Goal: Task Accomplishment & Management: Manage account settings

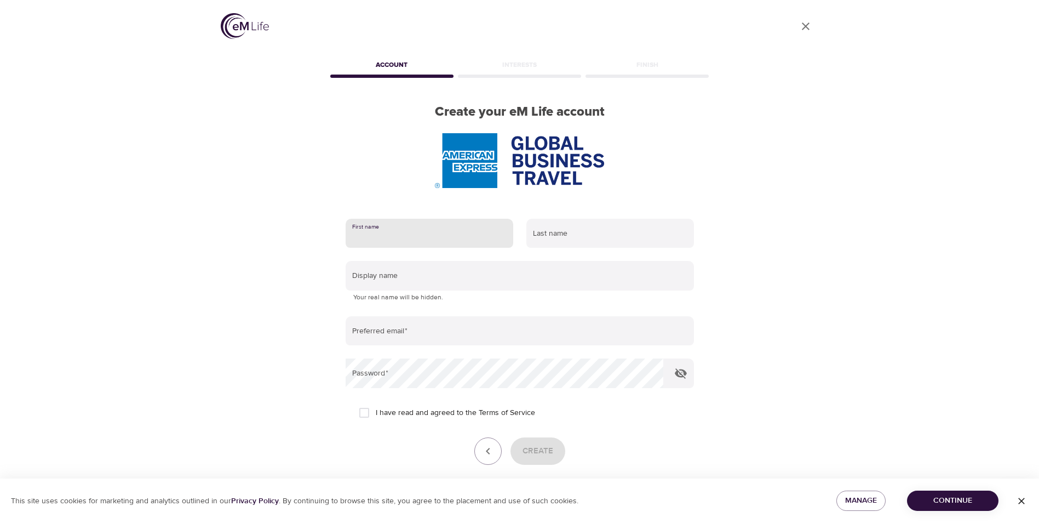
click at [492, 235] on input "text" at bounding box center [430, 234] width 168 height 30
type input "[PERSON_NAME]"
type input "Smart"
type input "[DOMAIN_NAME][EMAIL_ADDRESS][DOMAIN_NAME]"
click at [452, 300] on p "Your real name will be hidden." at bounding box center [519, 297] width 333 height 11
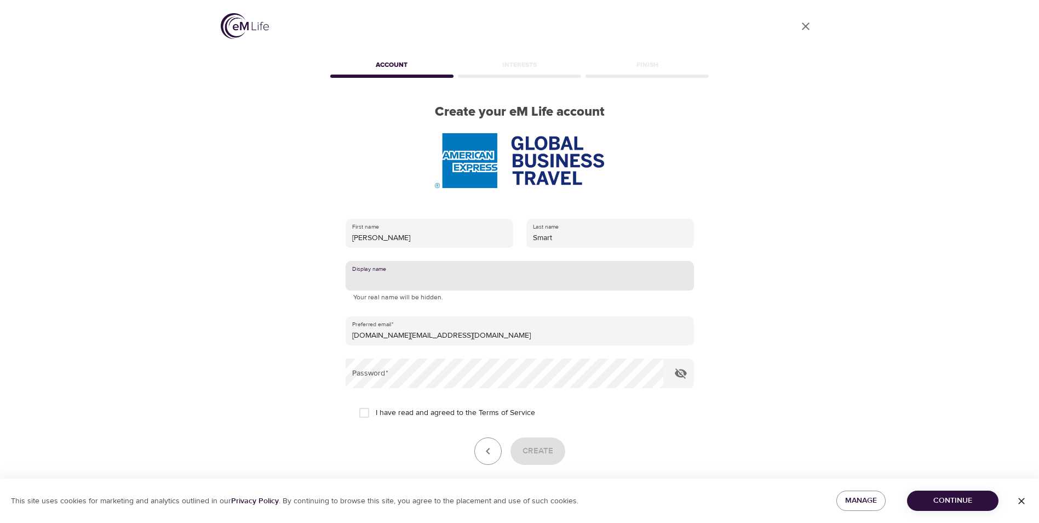
click at [397, 279] on input "text" at bounding box center [520, 276] width 348 height 30
type input "[PERSON_NAME]"
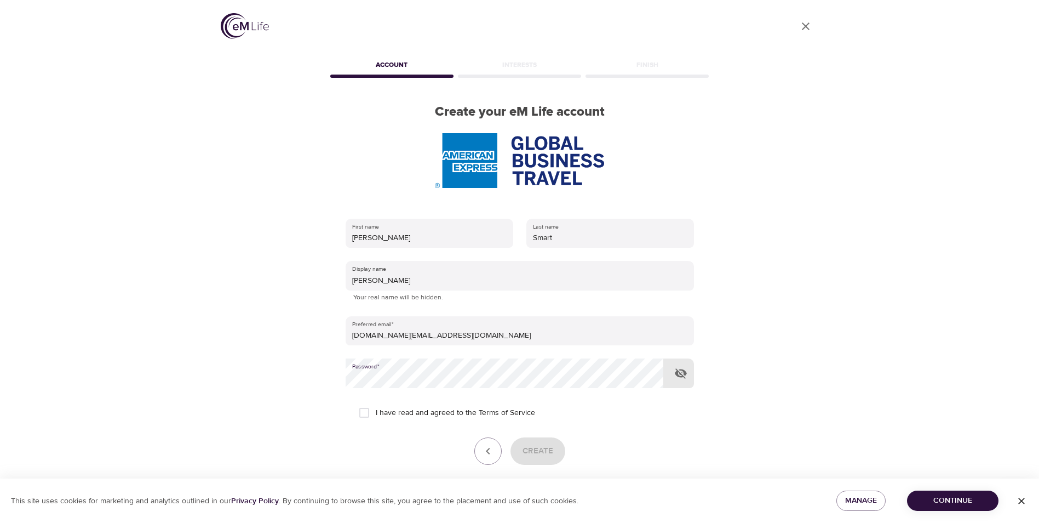
click at [364, 412] on input "I have read and agreed to the Terms of Service" at bounding box center [364, 412] width 23 height 23
checkbox input "true"
click at [679, 373] on icon "button" at bounding box center [681, 373] width 13 height 13
click at [538, 450] on span "Create" at bounding box center [538, 451] width 31 height 14
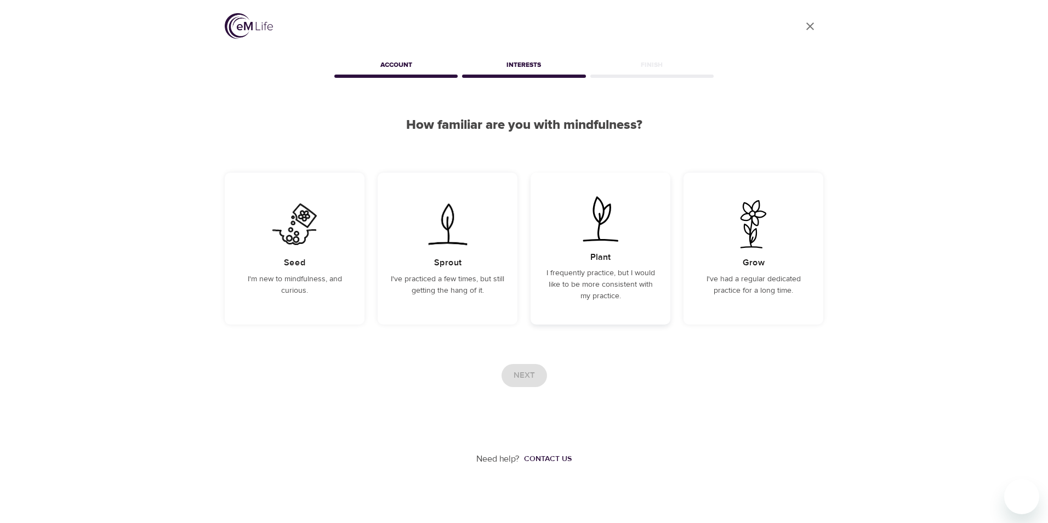
click at [603, 254] on h5 "Plant" at bounding box center [600, 258] width 20 height 12
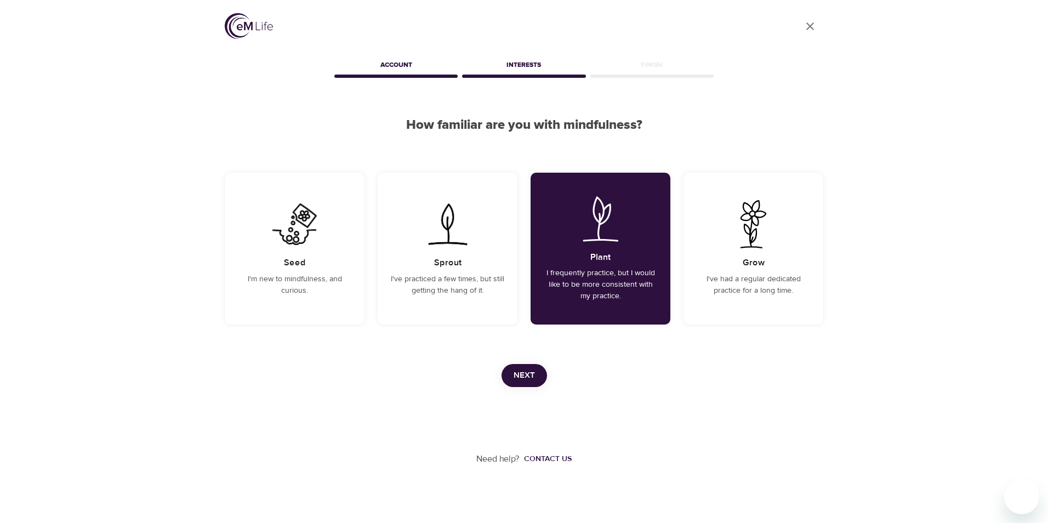
click at [525, 379] on span "Next" at bounding box center [523, 375] width 21 height 14
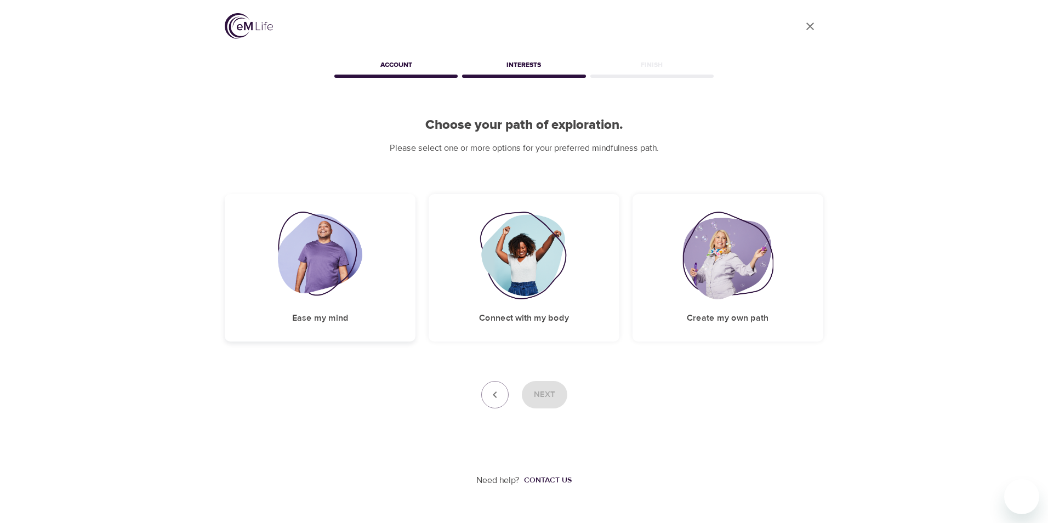
click at [322, 257] on img at bounding box center [320, 256] width 85 height 88
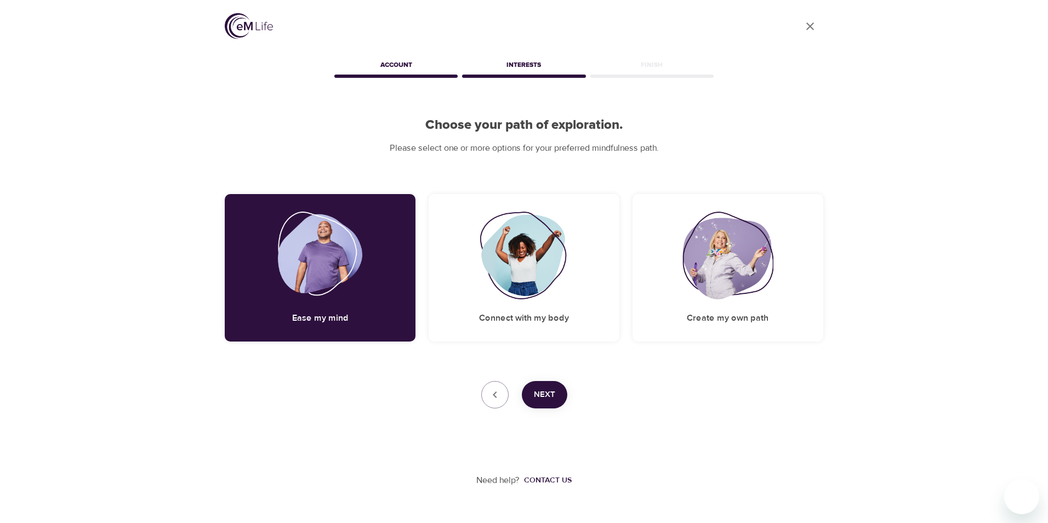
click at [537, 402] on button "Next" at bounding box center [544, 394] width 45 height 27
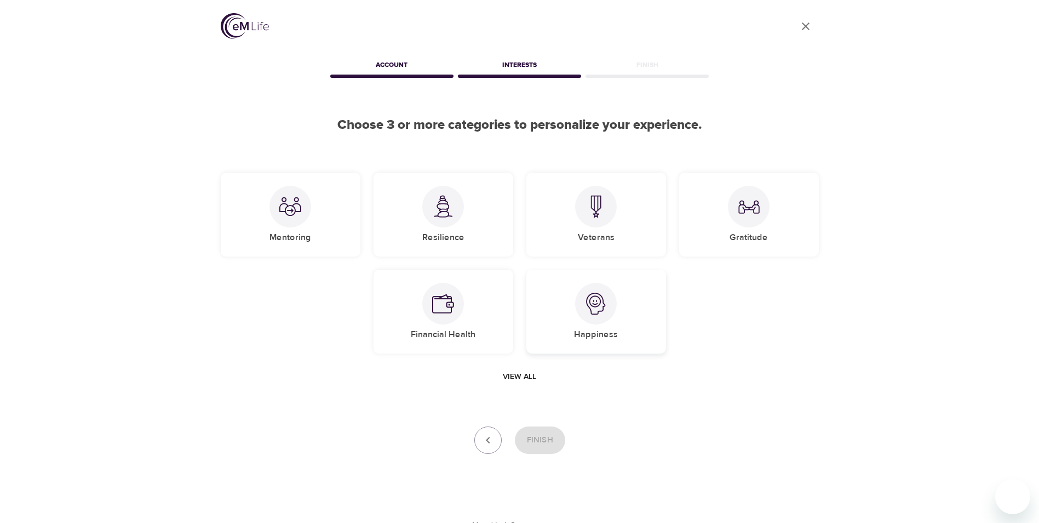
click at [595, 301] on img at bounding box center [596, 304] width 22 height 22
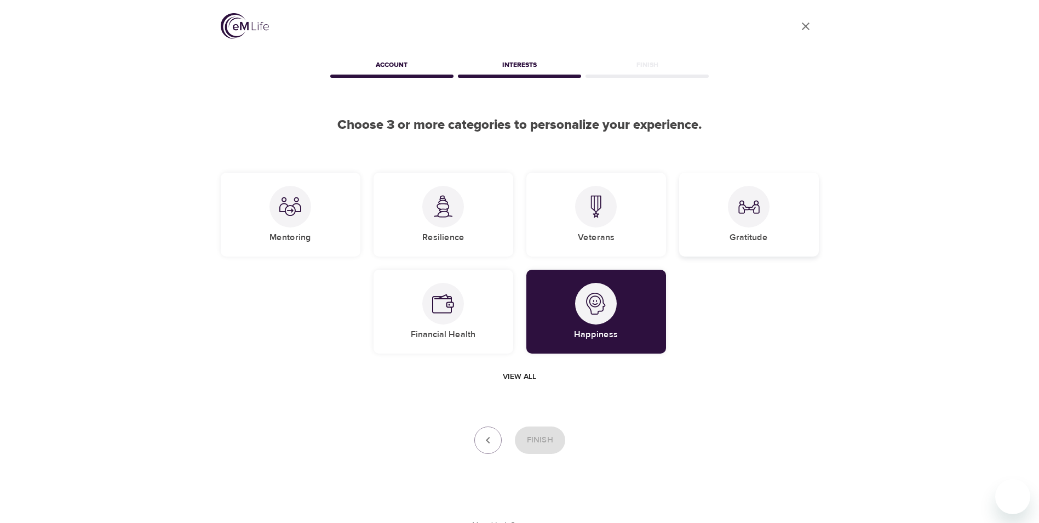
click at [746, 205] on img at bounding box center [749, 207] width 22 height 22
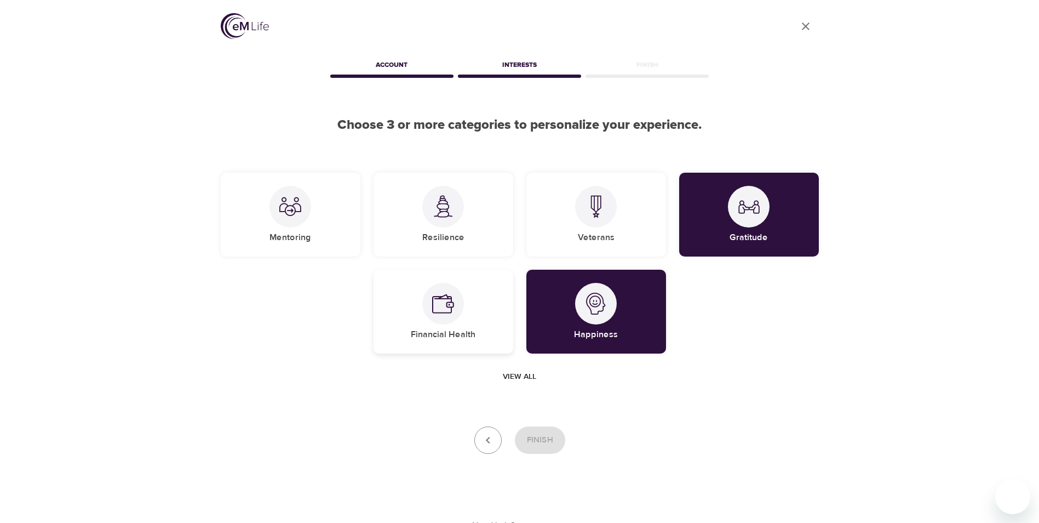
click at [447, 307] on img at bounding box center [443, 304] width 22 height 22
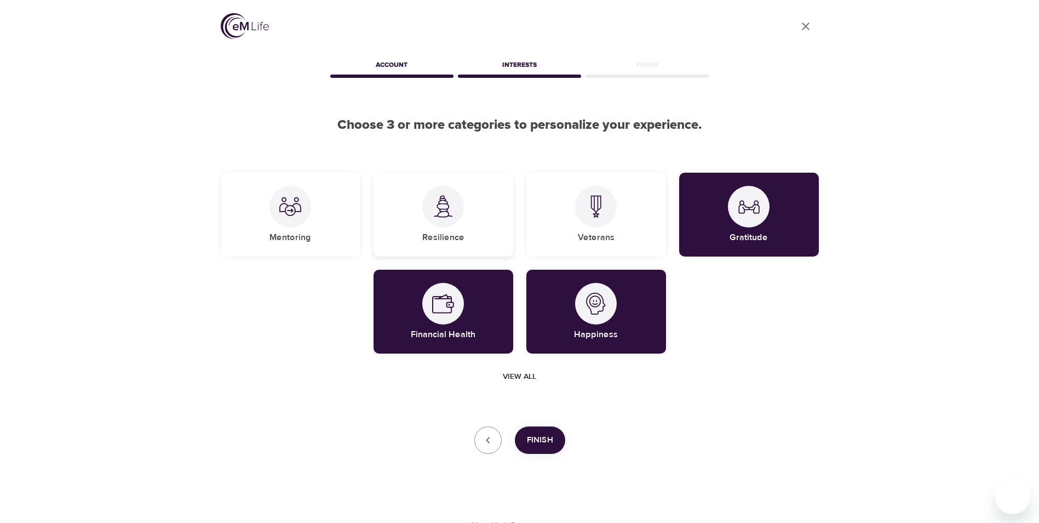
click at [445, 208] on img at bounding box center [443, 206] width 22 height 22
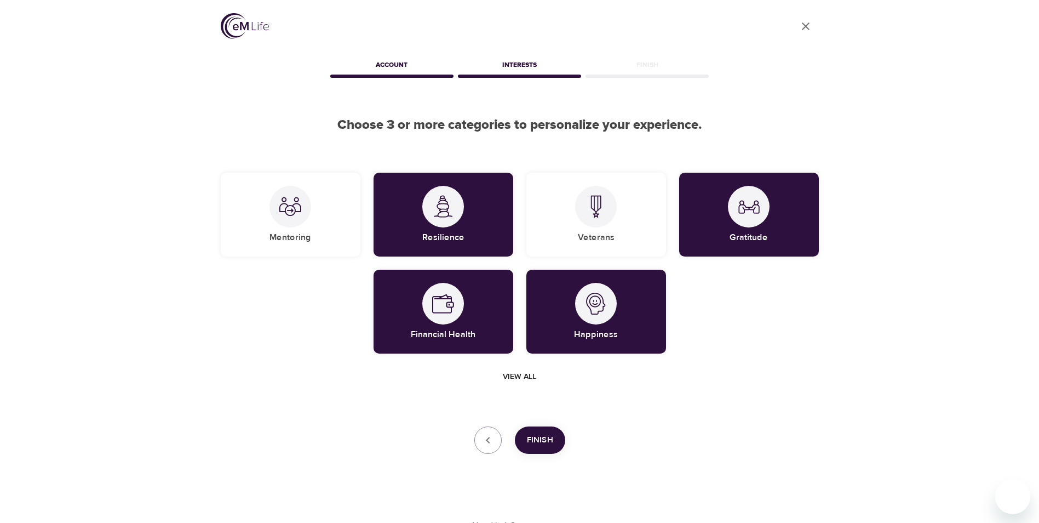
click at [545, 443] on span "Finish" at bounding box center [540, 440] width 26 height 14
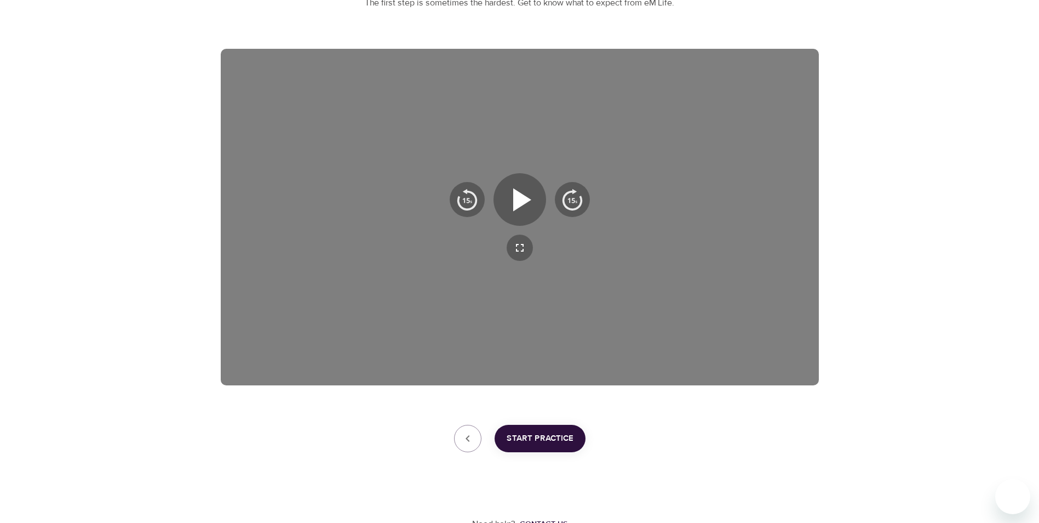
scroll to position [153, 0]
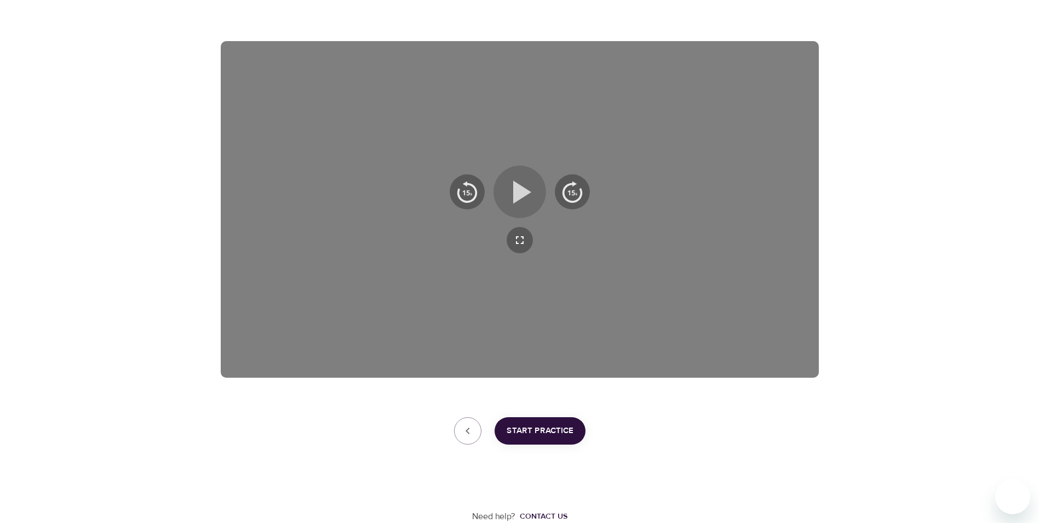
click at [524, 191] on icon "button" at bounding box center [522, 191] width 18 height 23
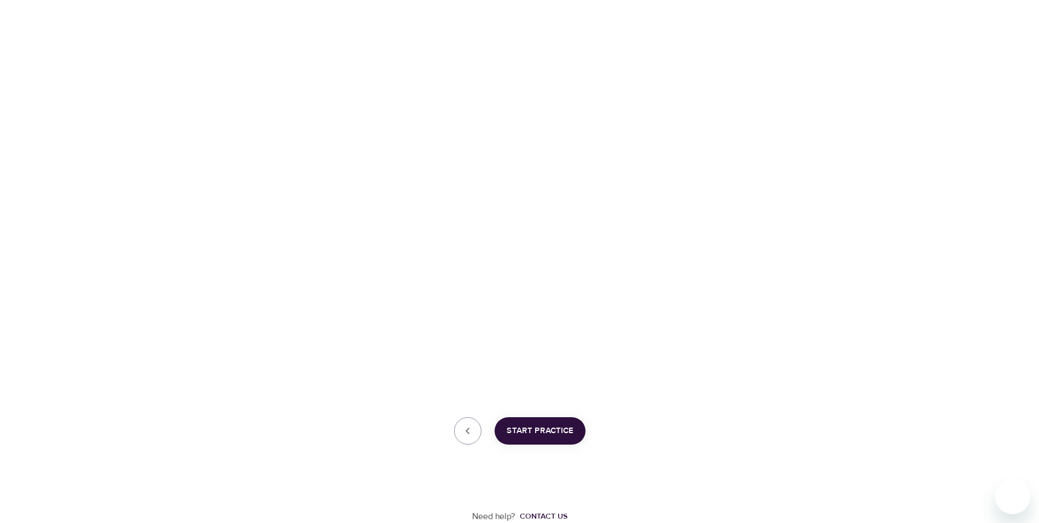
click at [541, 435] on span "Start Practice" at bounding box center [540, 431] width 67 height 14
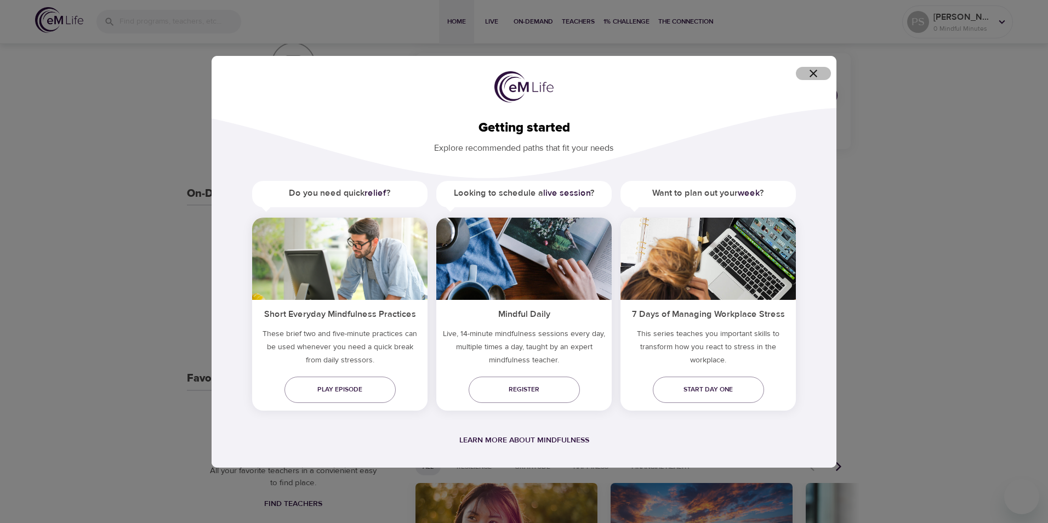
click at [810, 70] on icon "button" at bounding box center [813, 74] width 8 height 8
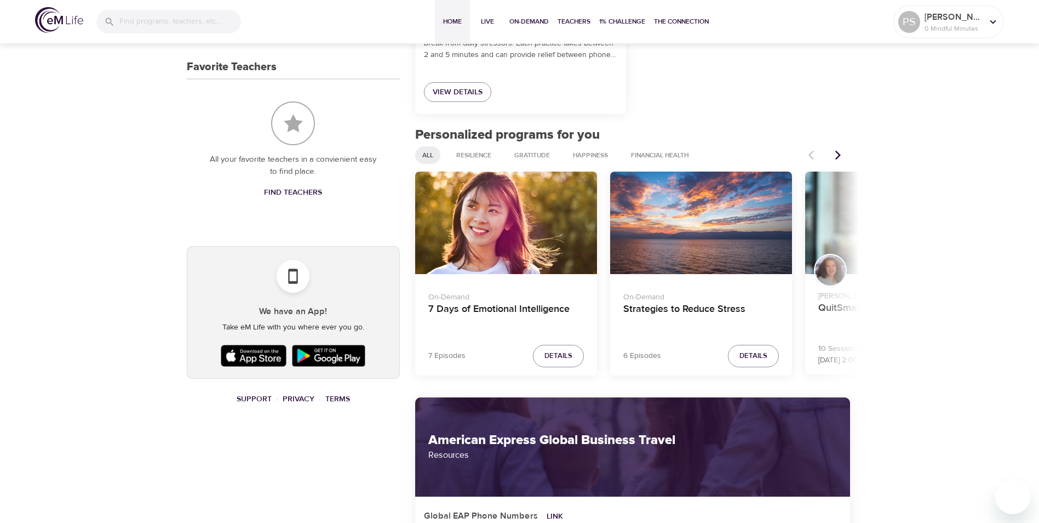
scroll to position [462, 0]
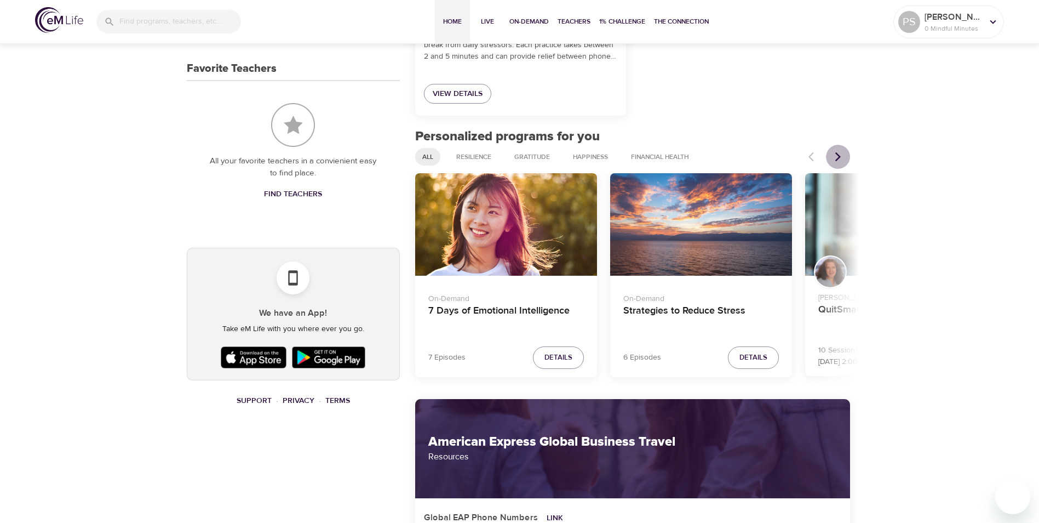
click at [840, 156] on icon "Next items" at bounding box center [838, 156] width 5 height 9
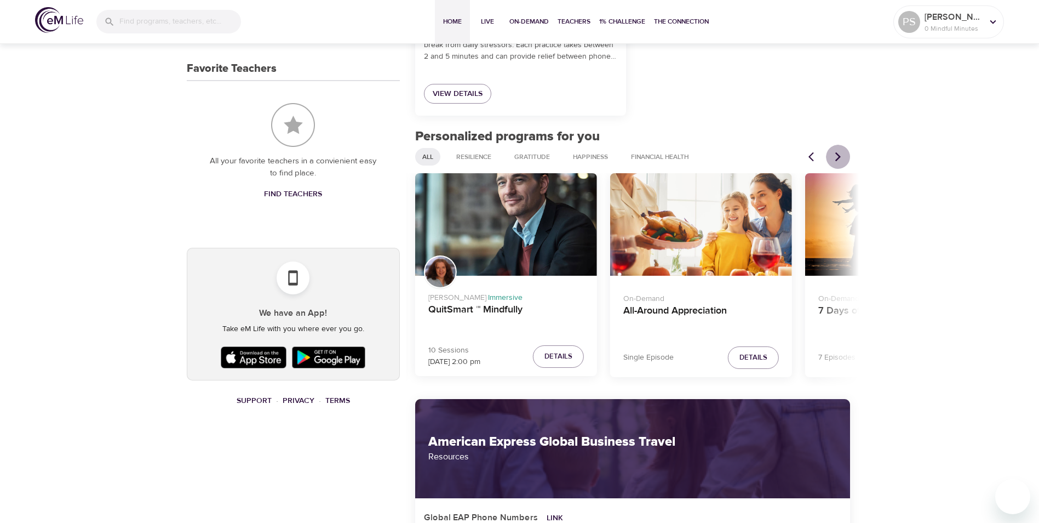
click at [839, 156] on icon "Next items" at bounding box center [838, 156] width 5 height 9
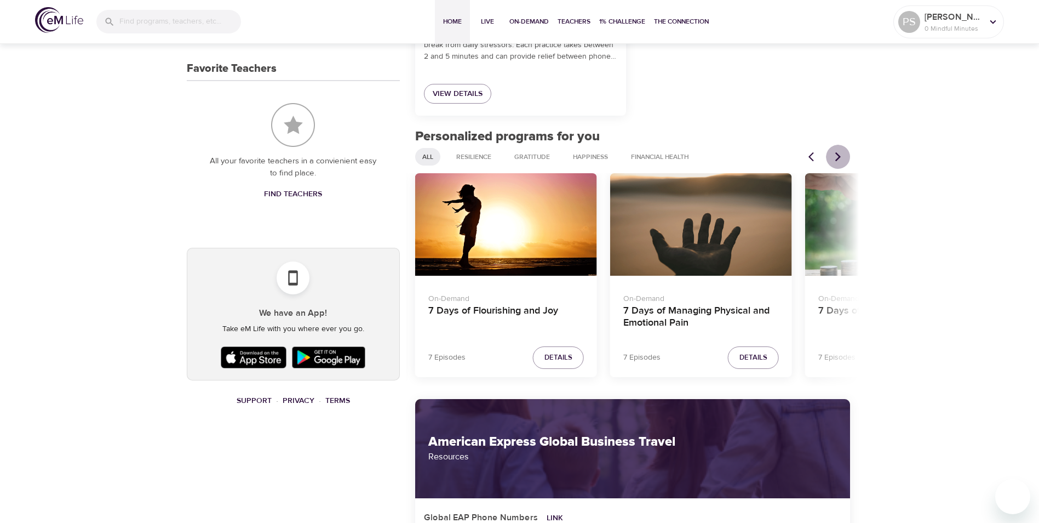
click at [839, 156] on icon "Next items" at bounding box center [838, 156] width 5 height 9
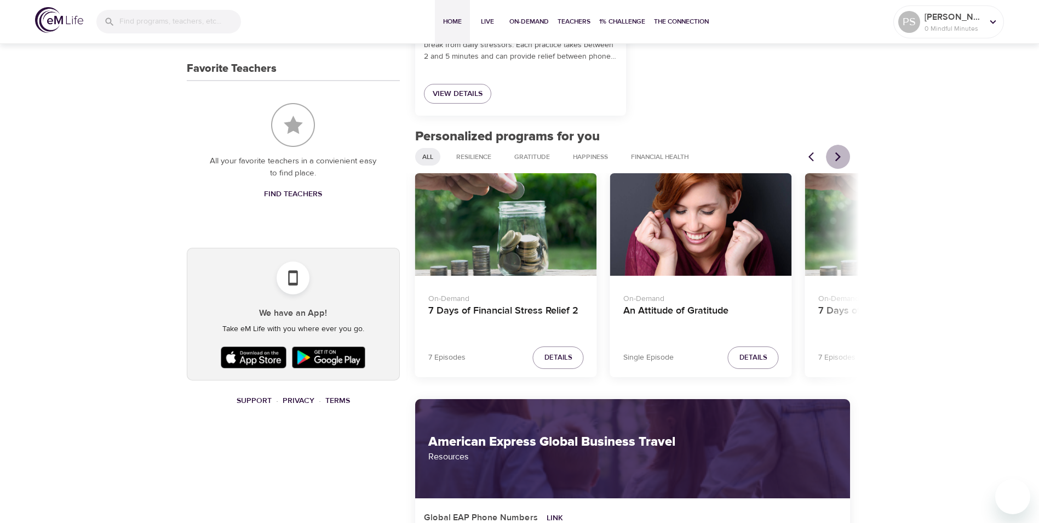
click at [839, 156] on icon "Next items" at bounding box center [838, 156] width 5 height 9
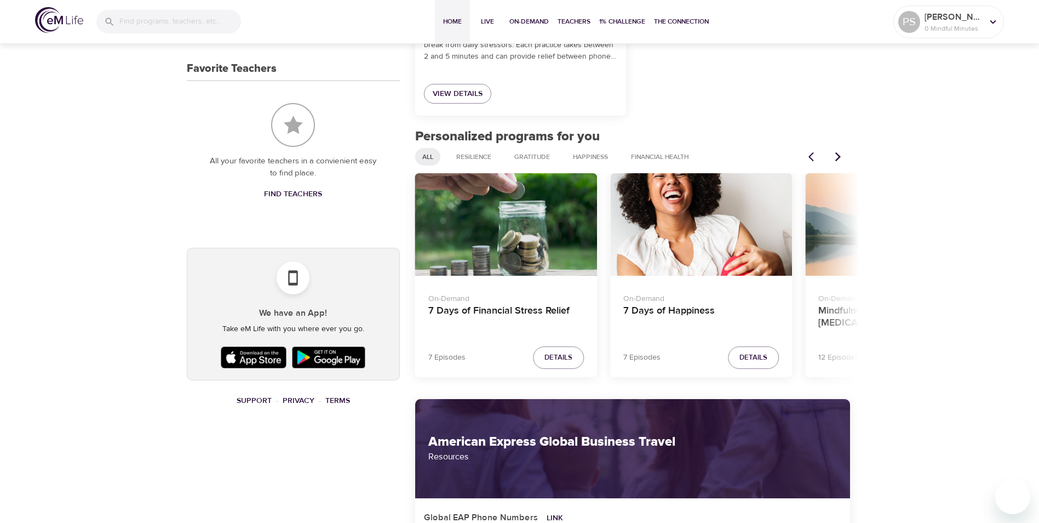
click at [839, 156] on icon "Next items" at bounding box center [838, 156] width 5 height 9
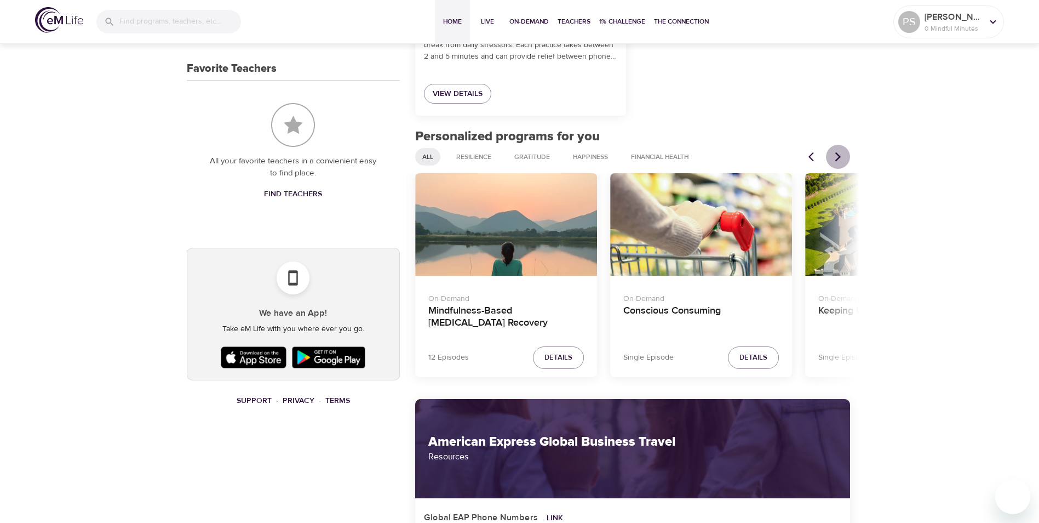
click at [839, 156] on icon "Next items" at bounding box center [838, 156] width 5 height 9
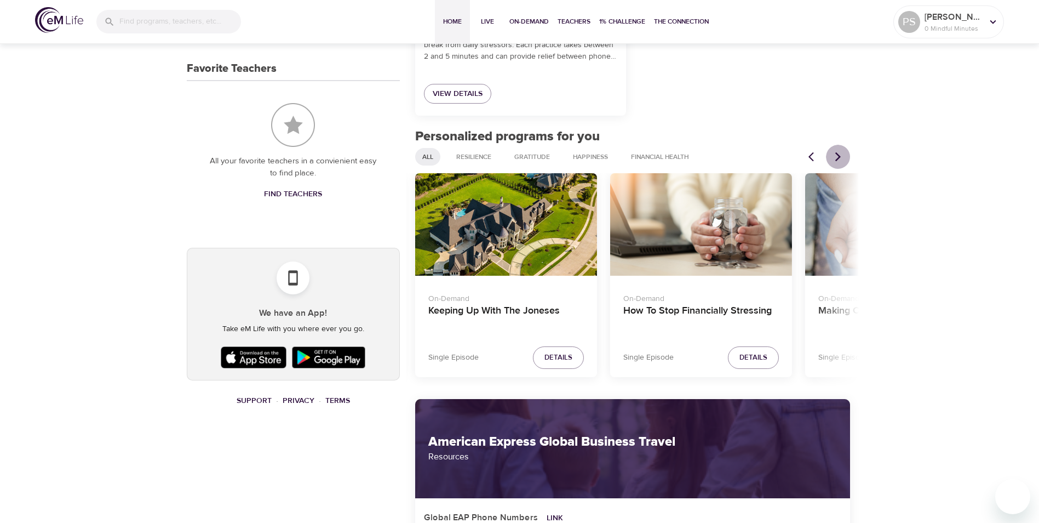
click at [839, 156] on icon "Next items" at bounding box center [838, 156] width 5 height 9
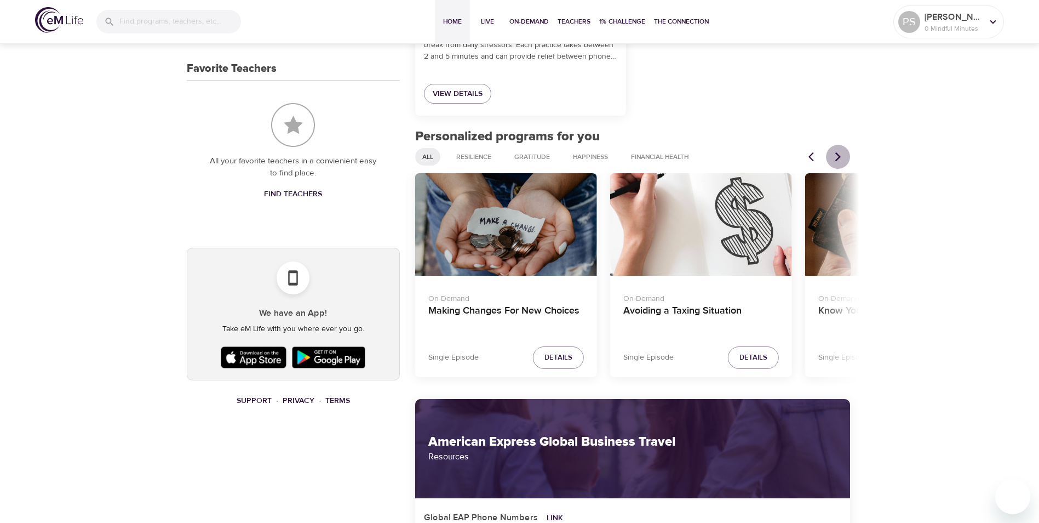
click at [838, 157] on icon "Next items" at bounding box center [838, 156] width 11 height 11
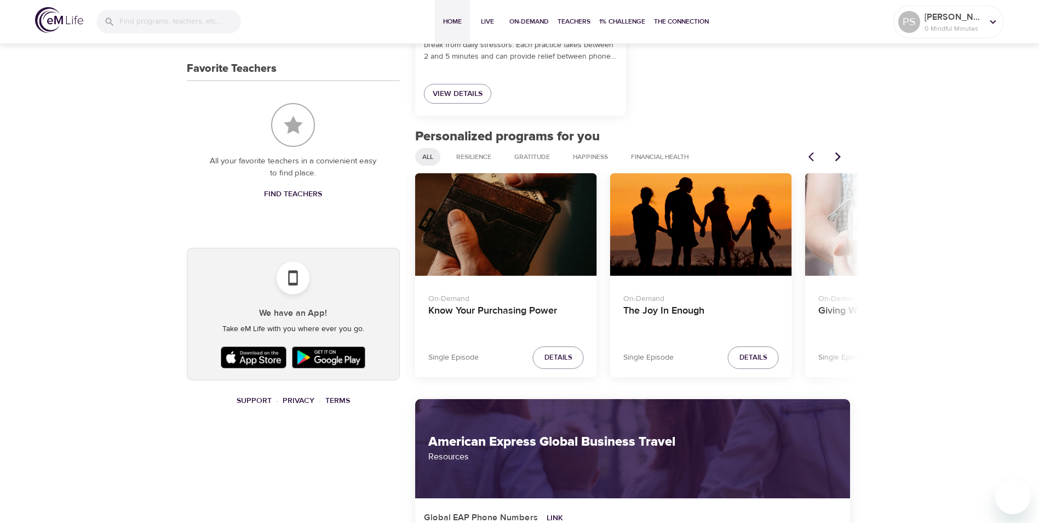
click at [838, 157] on icon "Next items" at bounding box center [838, 156] width 11 height 11
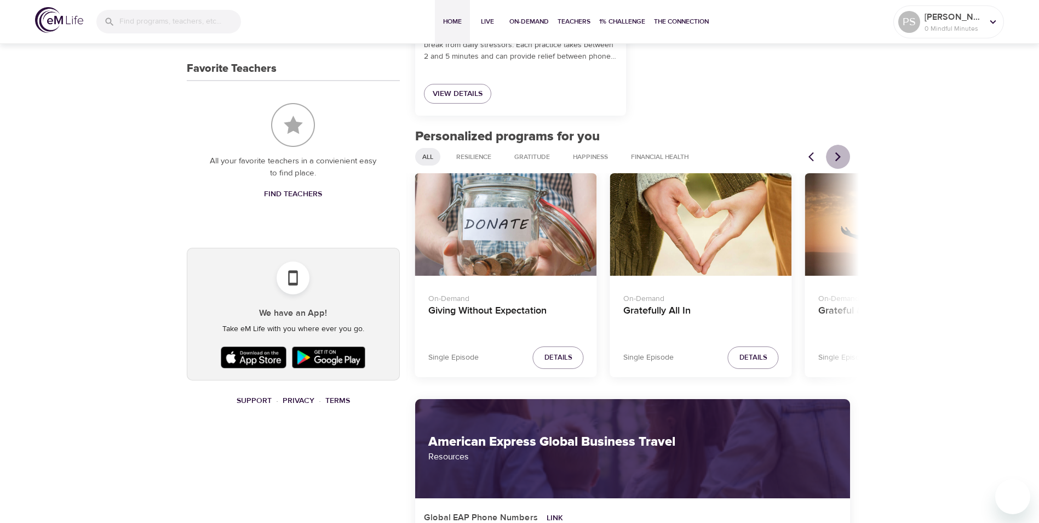
click at [838, 157] on icon "Next items" at bounding box center [838, 156] width 11 height 11
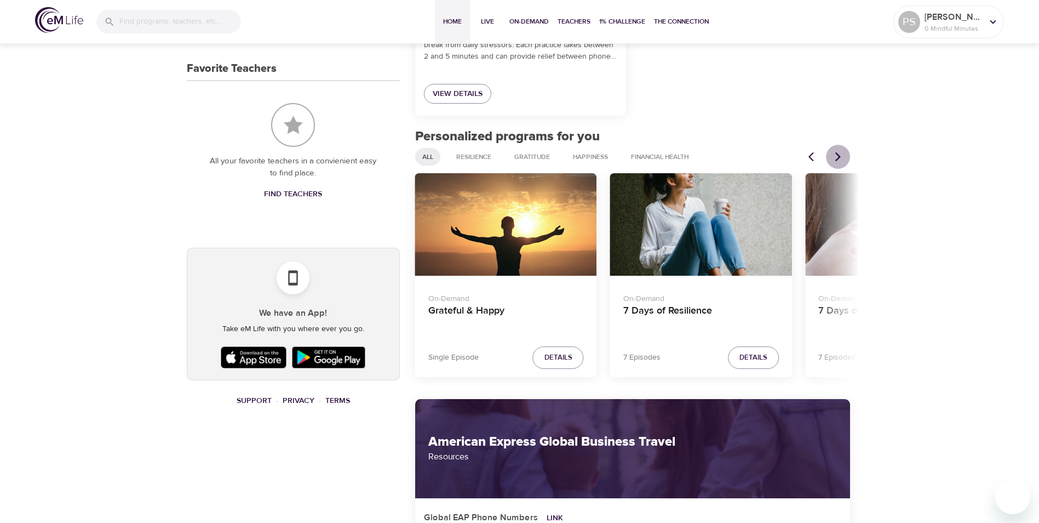
click at [838, 157] on icon "Next items" at bounding box center [838, 156] width 11 height 11
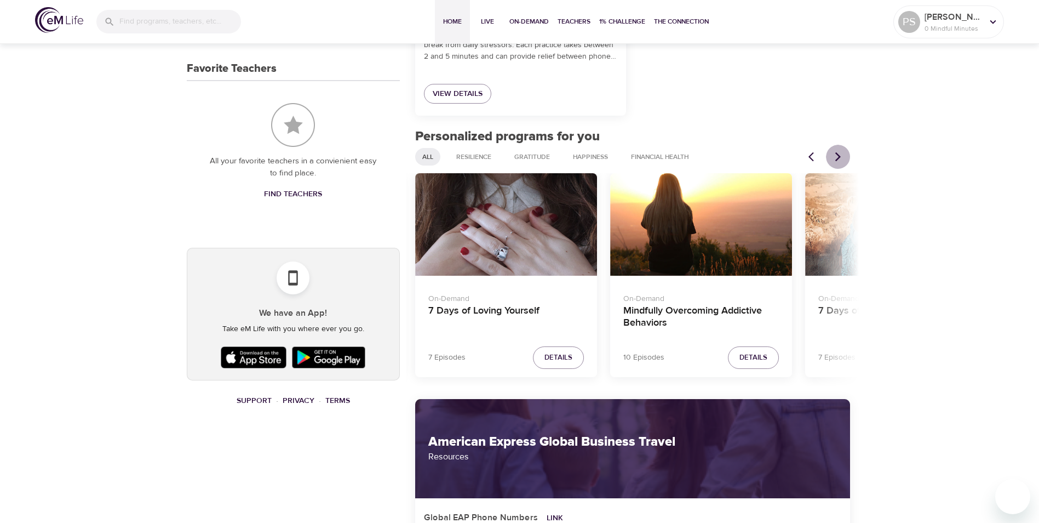
click at [838, 157] on icon "Next items" at bounding box center [838, 156] width 11 height 11
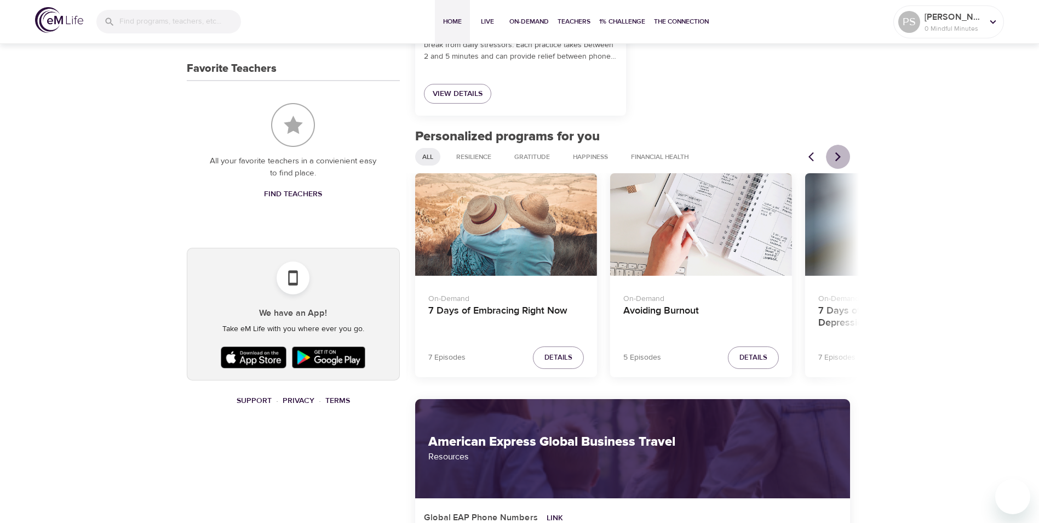
click at [838, 157] on icon "Next items" at bounding box center [838, 156] width 11 height 11
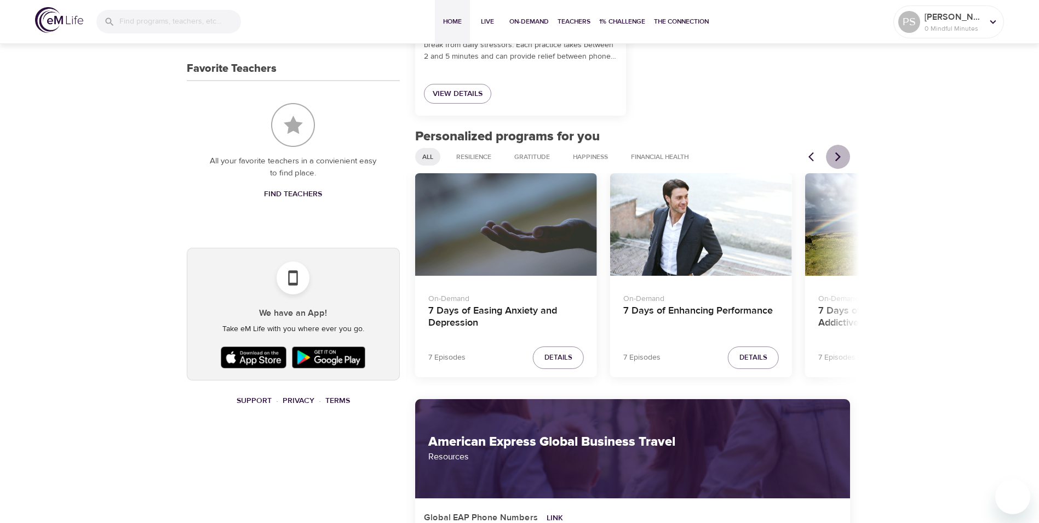
click at [838, 157] on icon "Next items" at bounding box center [838, 156] width 11 height 11
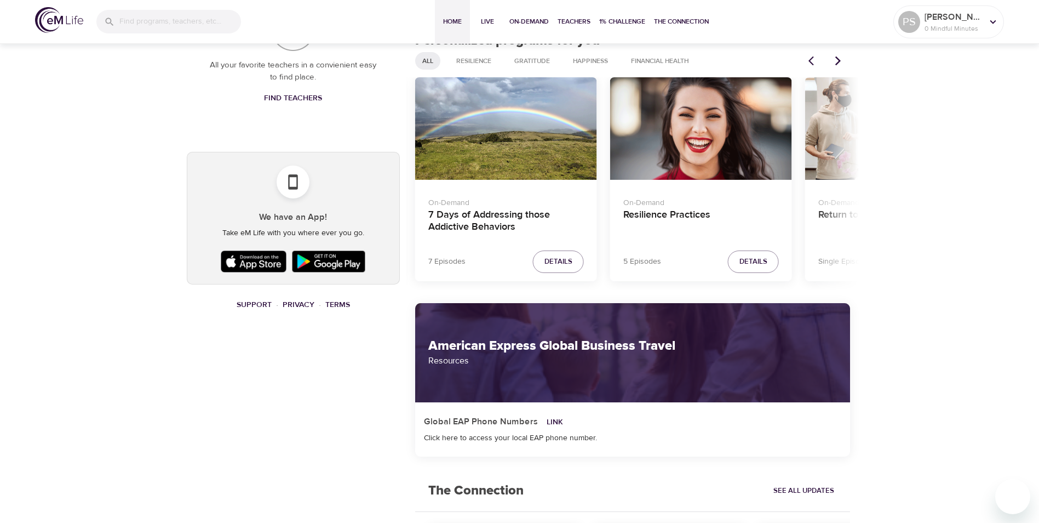
scroll to position [517, 0]
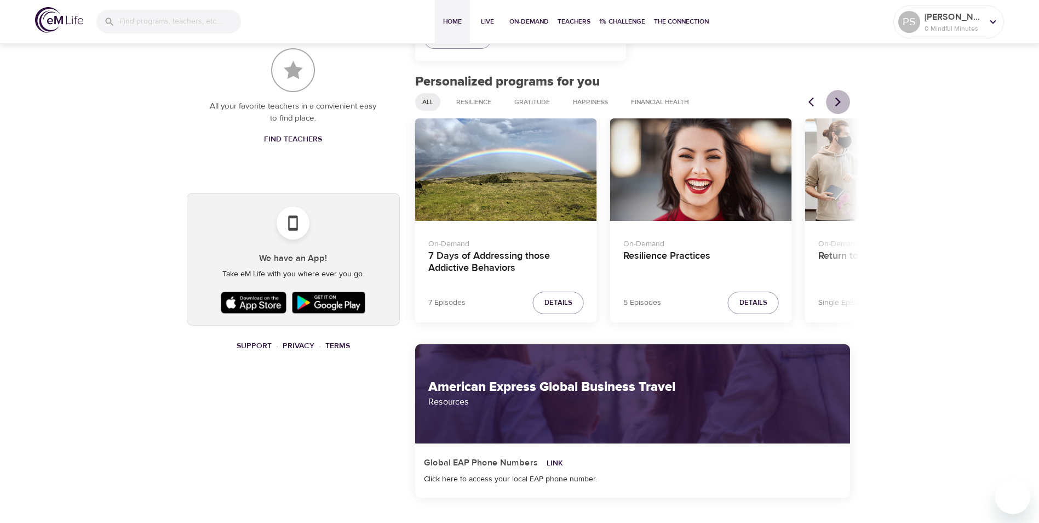
click at [840, 101] on icon "Next items" at bounding box center [838, 102] width 5 height 9
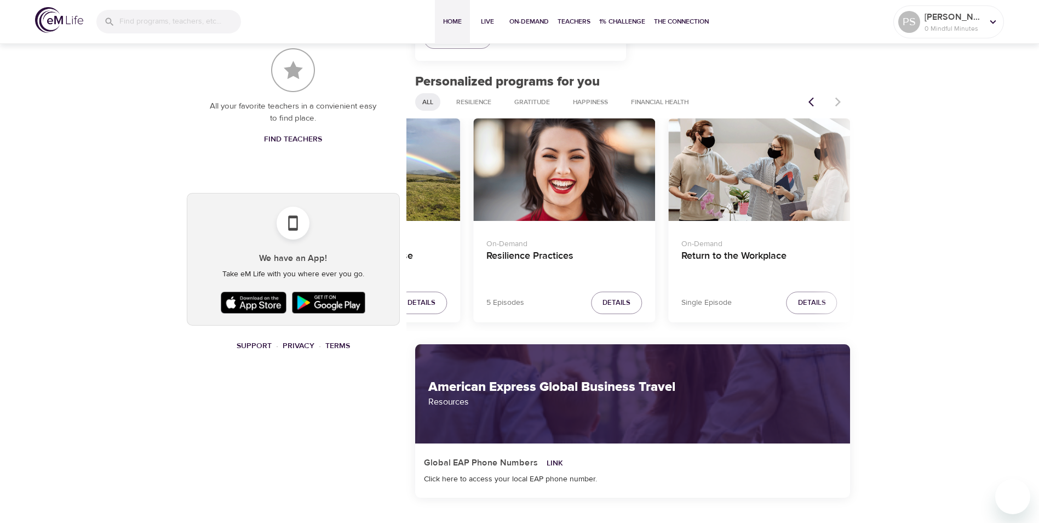
click at [840, 101] on div at bounding box center [826, 102] width 48 height 24
click at [532, 102] on span "Gratitude" at bounding box center [532, 102] width 49 height 9
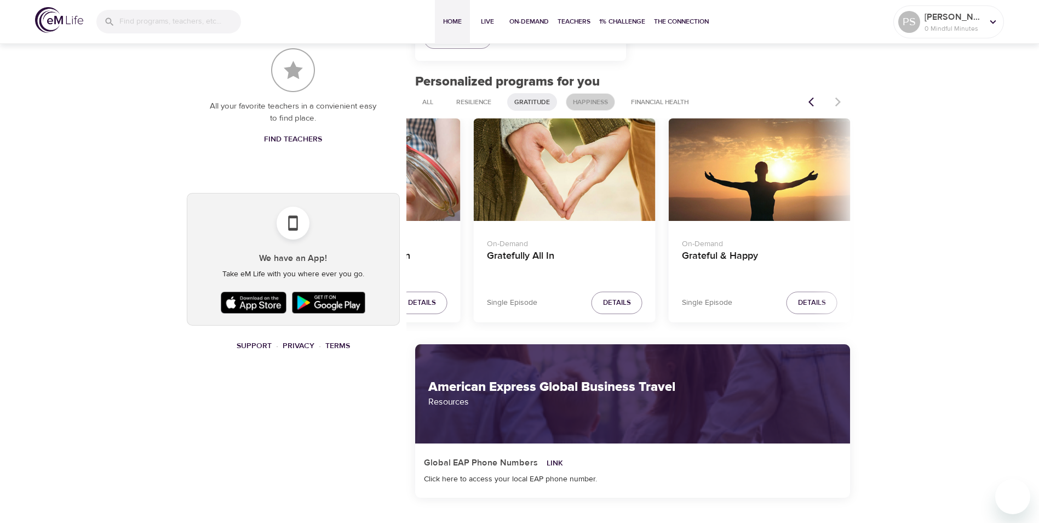
click at [590, 102] on span "Happiness" at bounding box center [591, 102] width 48 height 9
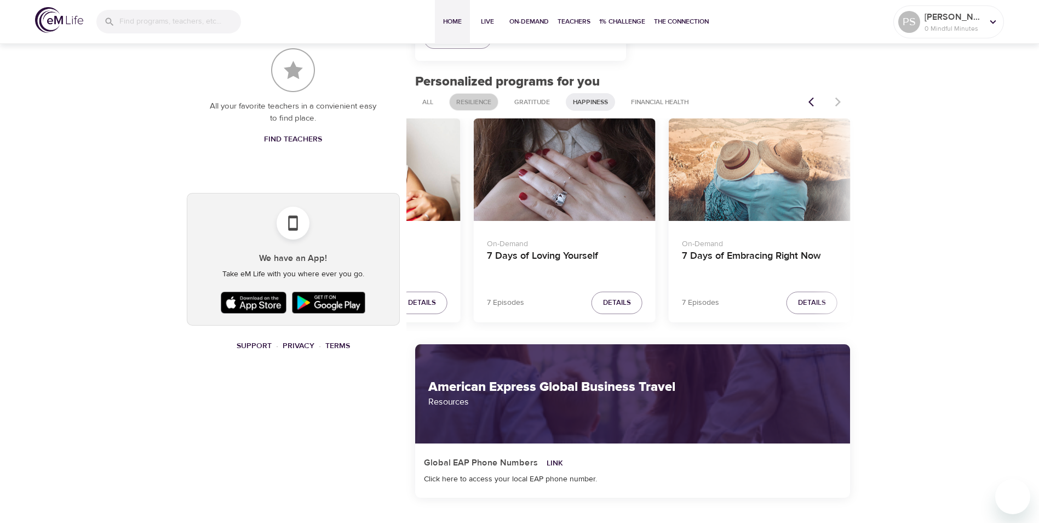
click at [460, 101] on span "Resilience" at bounding box center [474, 102] width 48 height 9
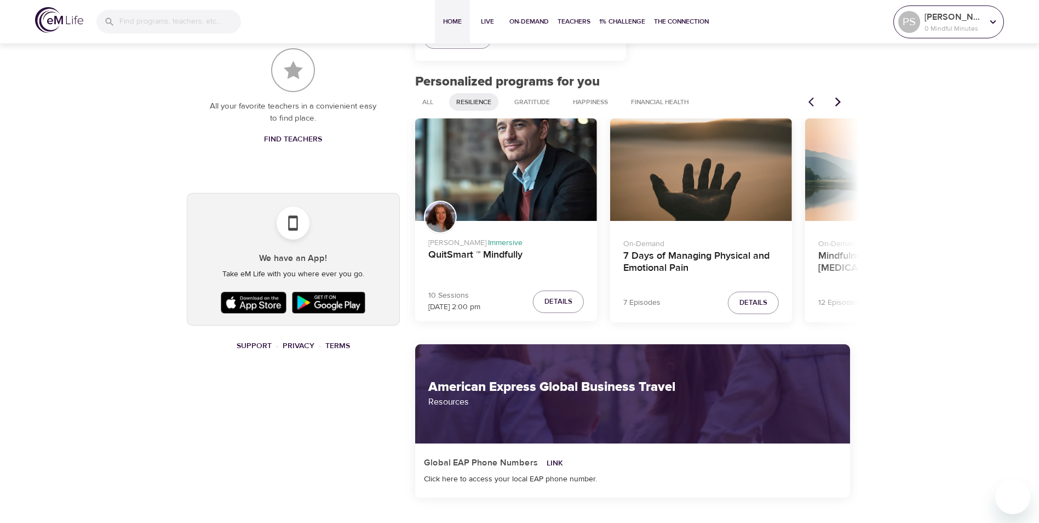
click at [995, 20] on icon at bounding box center [993, 22] width 12 height 12
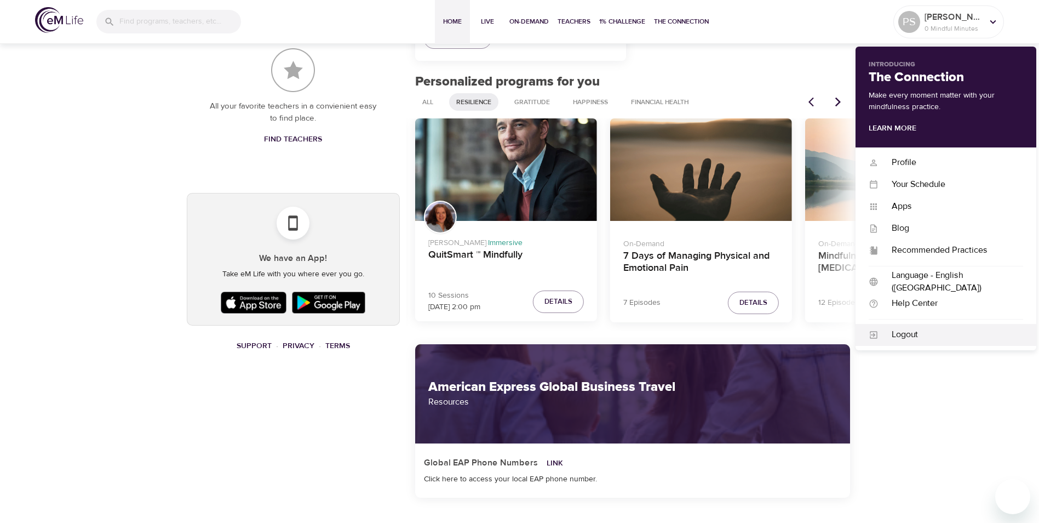
click at [904, 329] on div "Logout" at bounding box center [951, 334] width 145 height 13
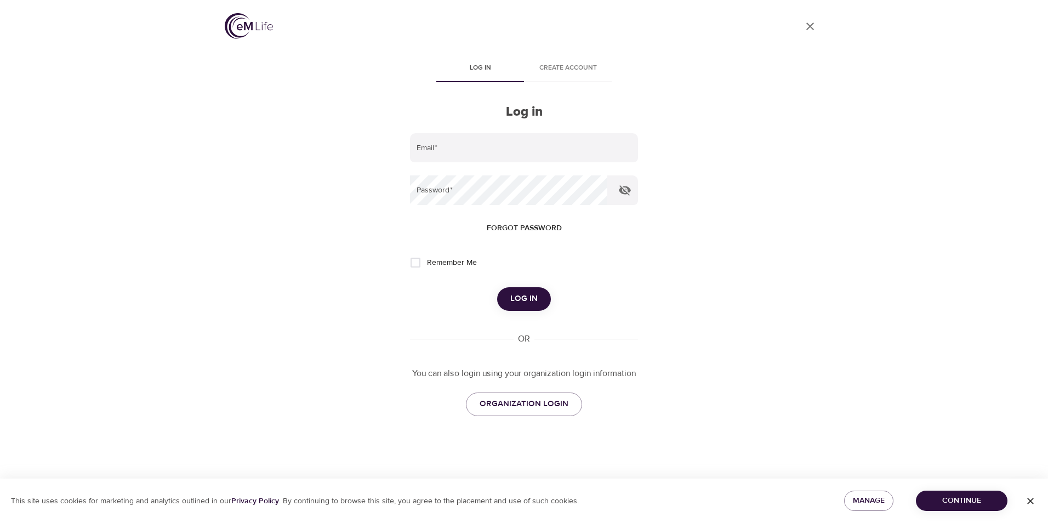
type input "[DOMAIN_NAME][EMAIL_ADDRESS][DOMAIN_NAME]"
